Goal: Transaction & Acquisition: Purchase product/service

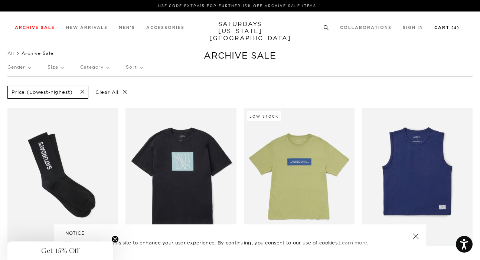
click at [445, 27] on link "Cart ( 4 )" at bounding box center [446, 28] width 25 height 4
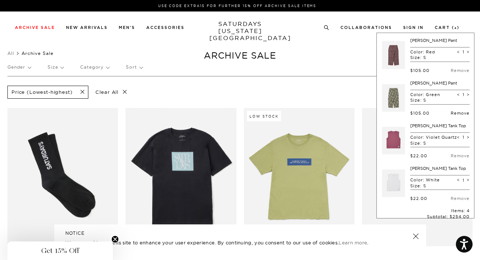
click at [456, 111] on link "Remove" at bounding box center [459, 113] width 19 height 5
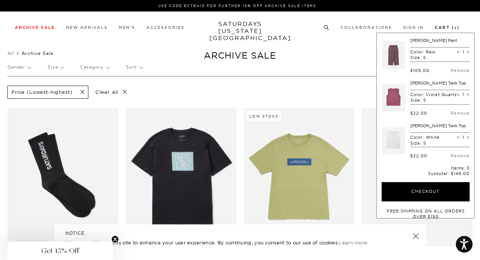
click at [447, 27] on link "Cart ( 3 )" at bounding box center [446, 28] width 25 height 4
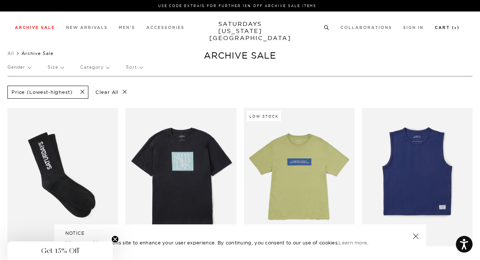
click at [449, 27] on link "Cart ( 3 )" at bounding box center [446, 28] width 25 height 4
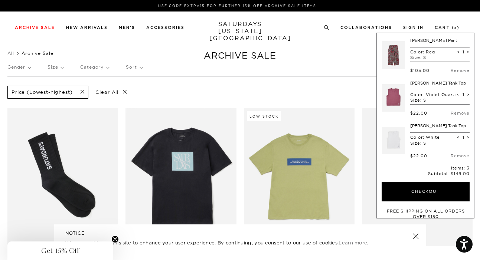
click at [389, 139] on link at bounding box center [393, 140] width 23 height 35
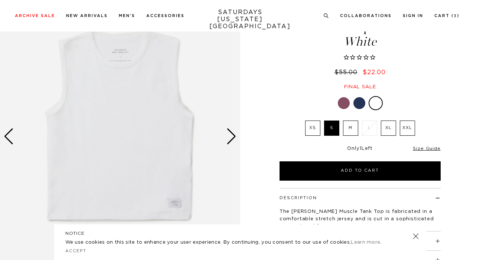
scroll to position [56, 0]
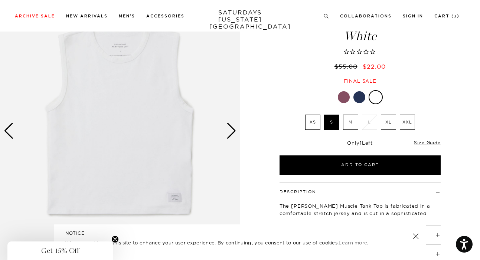
click at [231, 134] on div "Next slide" at bounding box center [231, 131] width 10 height 16
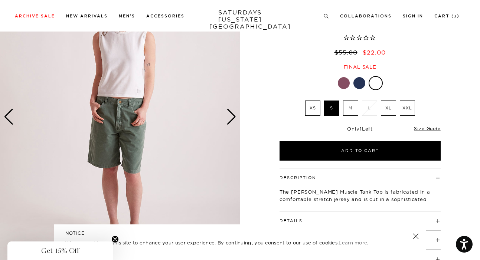
scroll to position [70, 0]
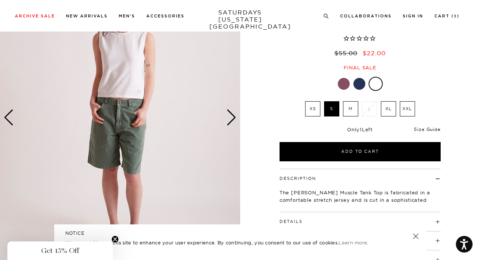
click at [422, 126] on link "Size Guide" at bounding box center [427, 129] width 26 height 6
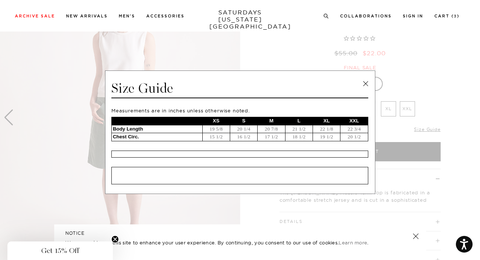
scroll to position [4, 0]
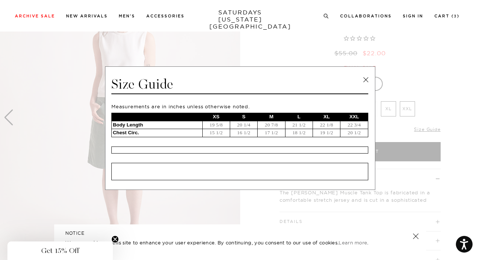
click at [363, 79] on link at bounding box center [365, 79] width 11 height 11
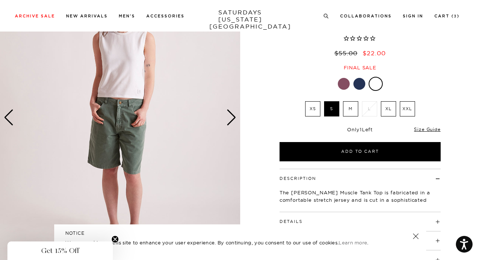
click at [350, 101] on label "M" at bounding box center [350, 108] width 15 height 15
click at [0, 0] on input "M" at bounding box center [0, 0] width 0 height 0
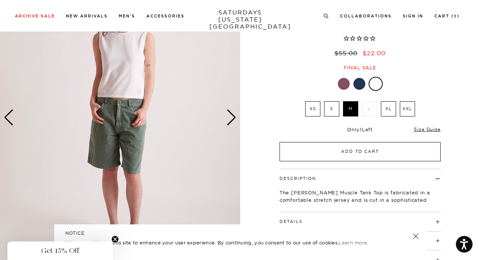
click at [363, 142] on button "Add to Cart" at bounding box center [359, 151] width 161 height 19
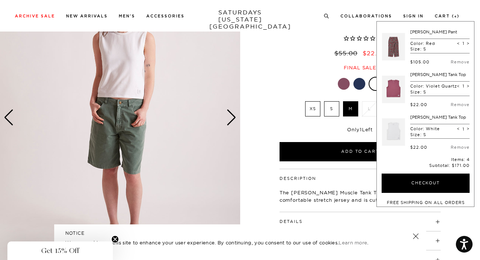
scroll to position [40, 0]
click at [453, 149] on link "Remove" at bounding box center [459, 146] width 19 height 5
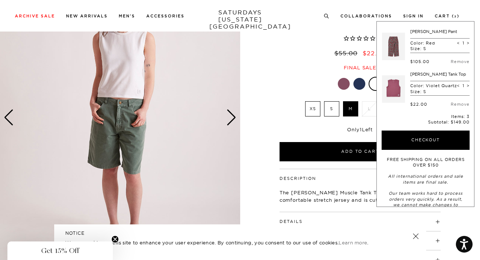
click at [392, 47] on link at bounding box center [393, 46] width 23 height 35
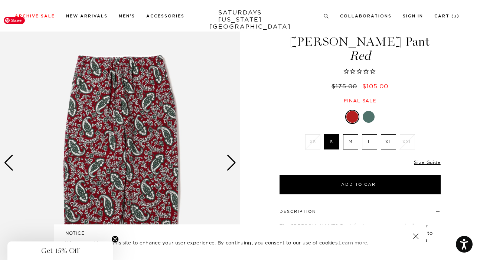
scroll to position [31, 0]
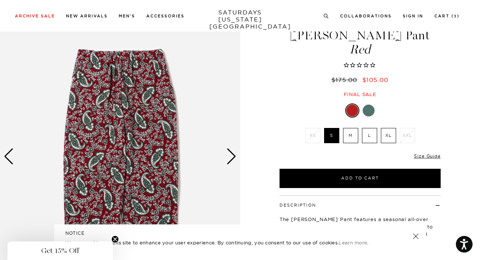
click at [234, 160] on div "Next slide" at bounding box center [231, 156] width 10 height 16
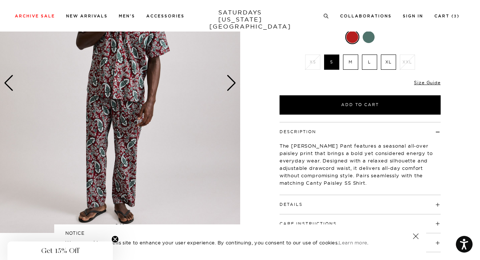
scroll to position [96, 0]
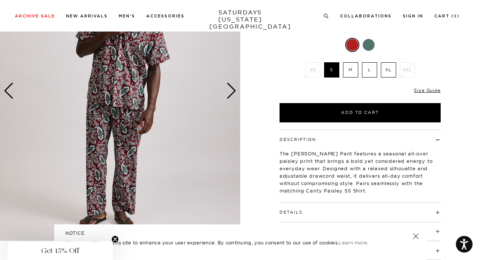
click at [233, 96] on div "Next slide" at bounding box center [231, 91] width 10 height 16
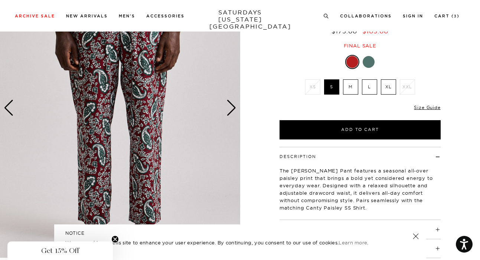
scroll to position [73, 0]
